Goal: Book appointment/travel/reservation

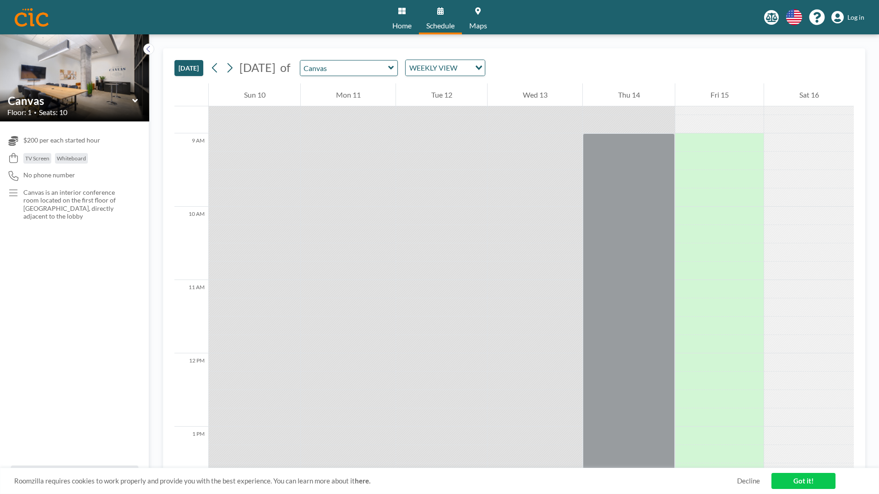
scroll to position [639, 0]
click at [802, 482] on link "Got it!" at bounding box center [804, 481] width 64 height 16
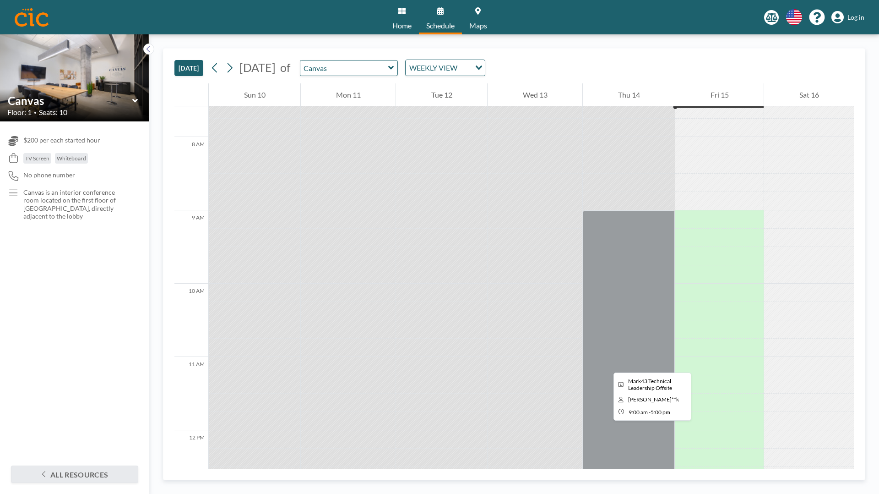
scroll to position [555, 0]
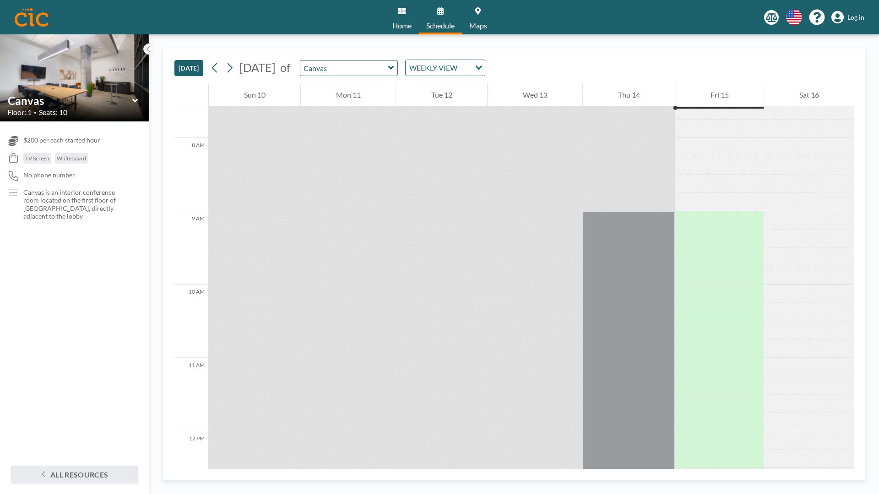
click at [394, 70] on icon at bounding box center [391, 67] width 6 height 9
click at [394, 69] on icon at bounding box center [390, 68] width 5 height 4
type input "Canvas"
click at [232, 73] on icon at bounding box center [229, 68] width 9 height 14
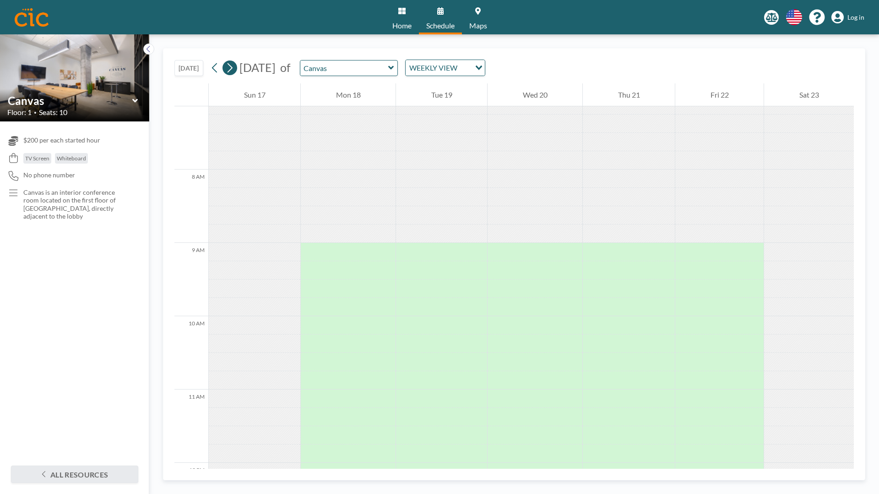
scroll to position [559, 0]
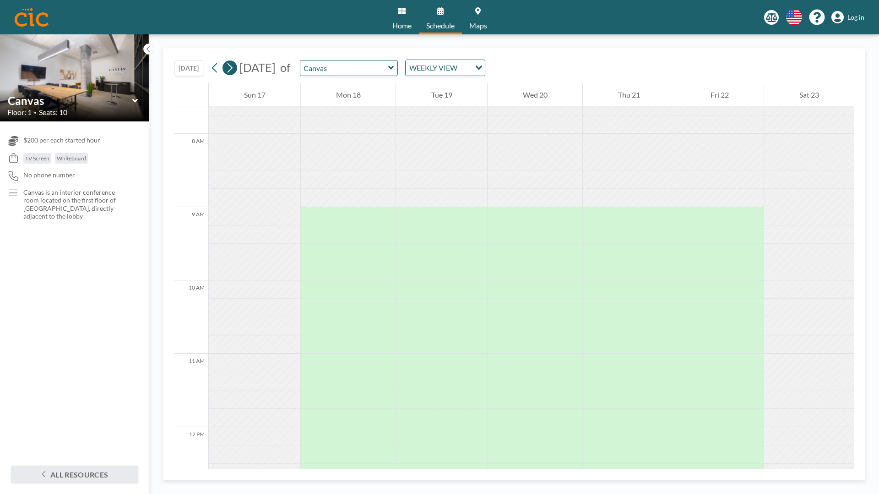
click at [232, 73] on icon at bounding box center [229, 68] width 9 height 14
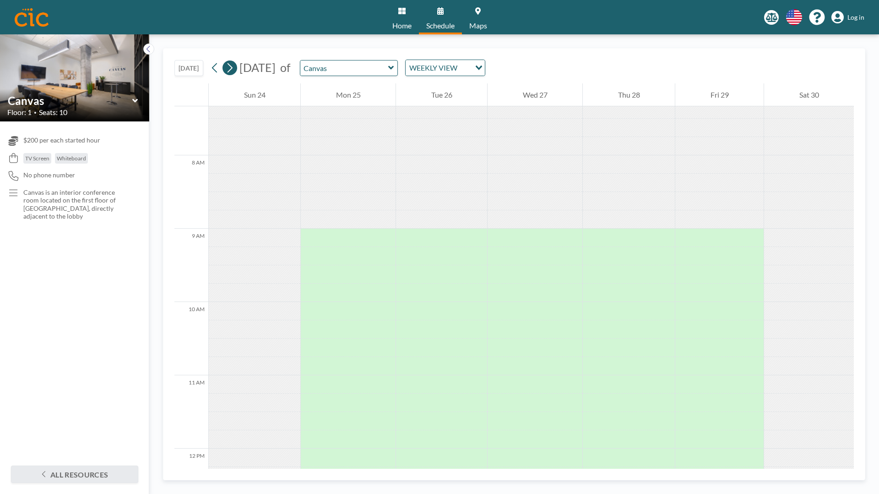
scroll to position [568, 0]
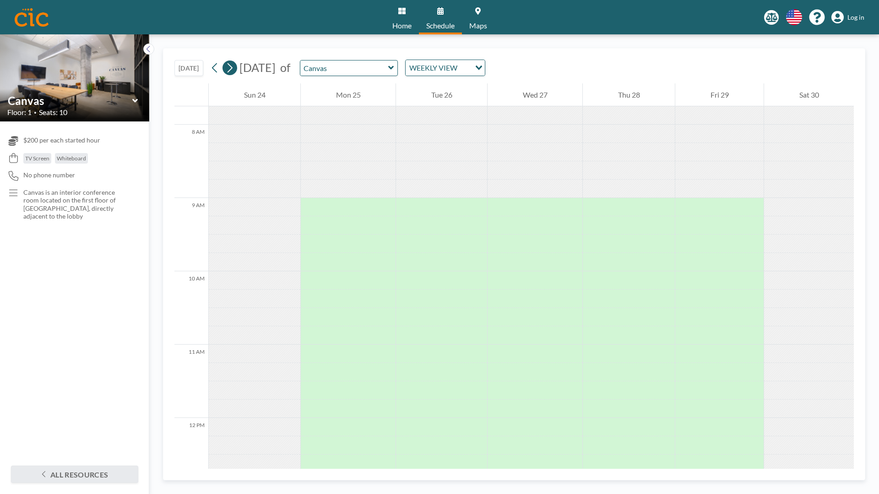
click at [232, 73] on icon at bounding box center [229, 68] width 9 height 14
click at [215, 70] on icon at bounding box center [215, 68] width 9 height 14
click at [607, 204] on div at bounding box center [629, 207] width 92 height 18
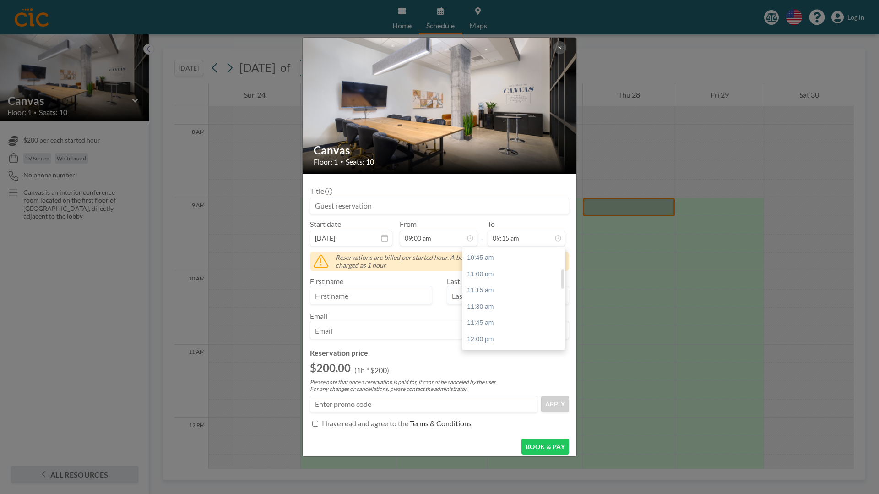
scroll to position [116, 0]
click at [481, 333] on div "12:00 pm" at bounding box center [514, 334] width 103 height 16
type input "12:00 pm"
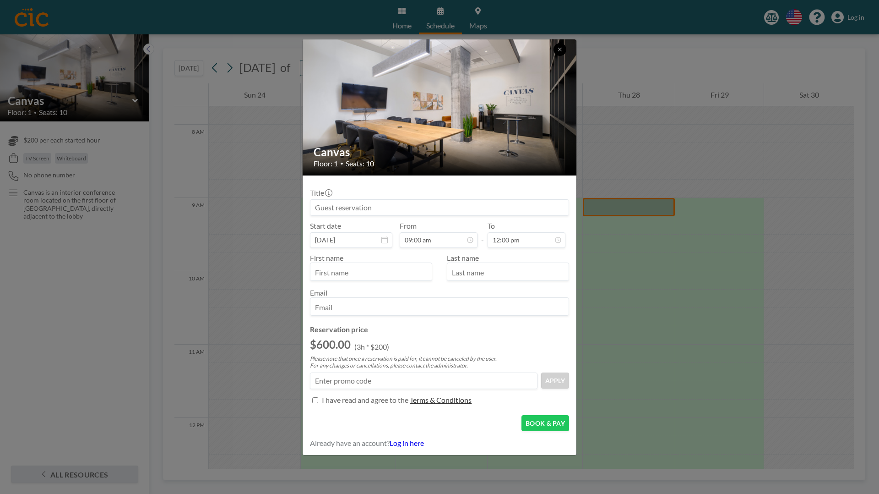
click at [559, 51] on icon at bounding box center [559, 49] width 5 height 5
